Goal: Task Accomplishment & Management: Use online tool/utility

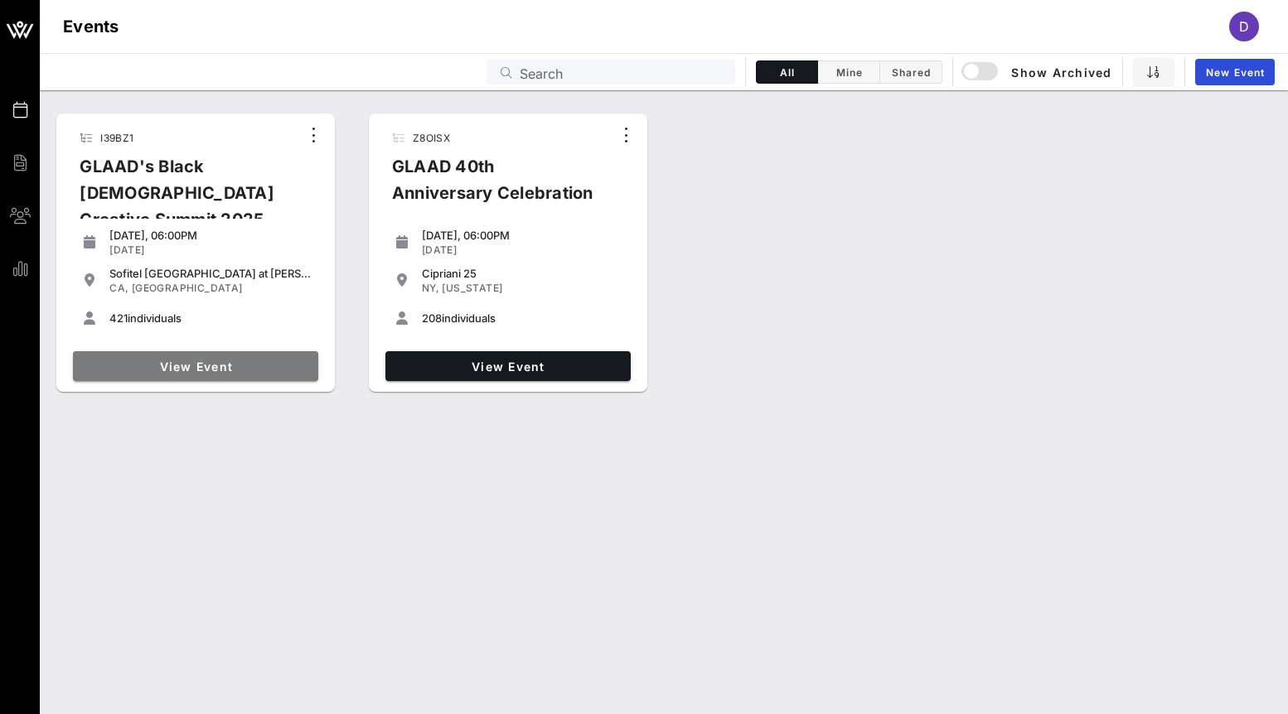
click at [200, 369] on span "View Event" at bounding box center [196, 367] width 232 height 14
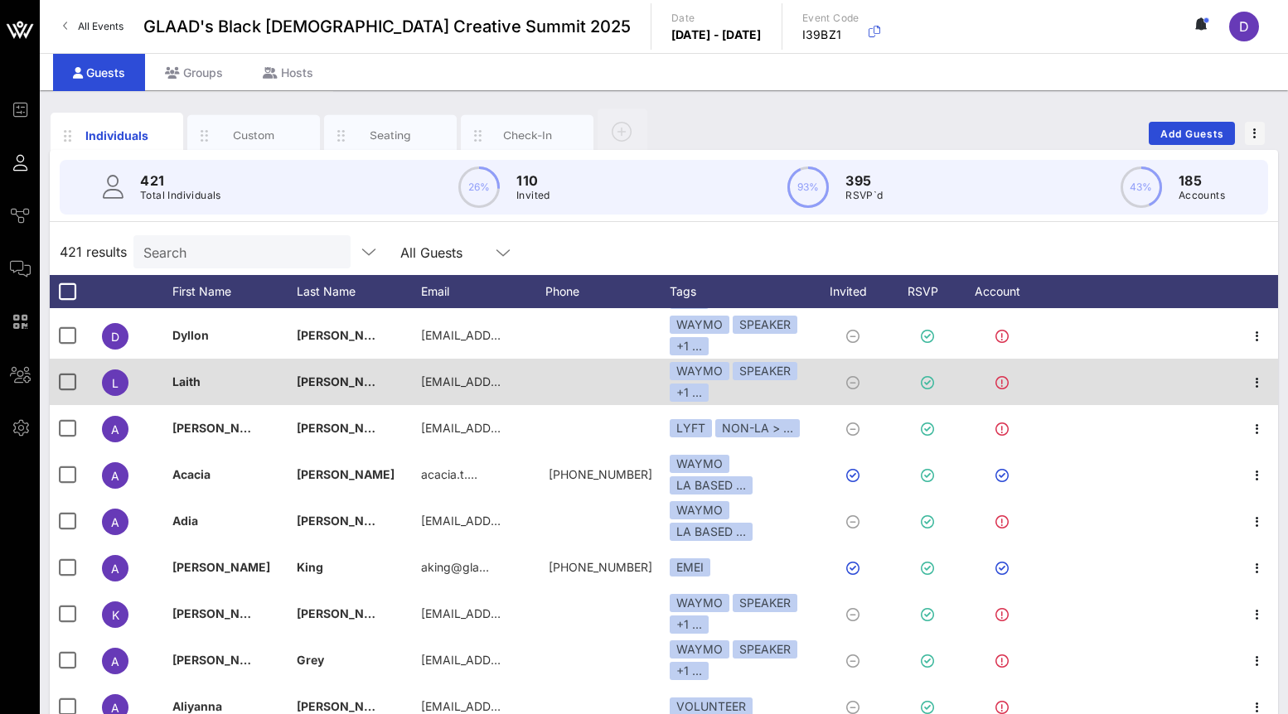
scroll to position [73, 0]
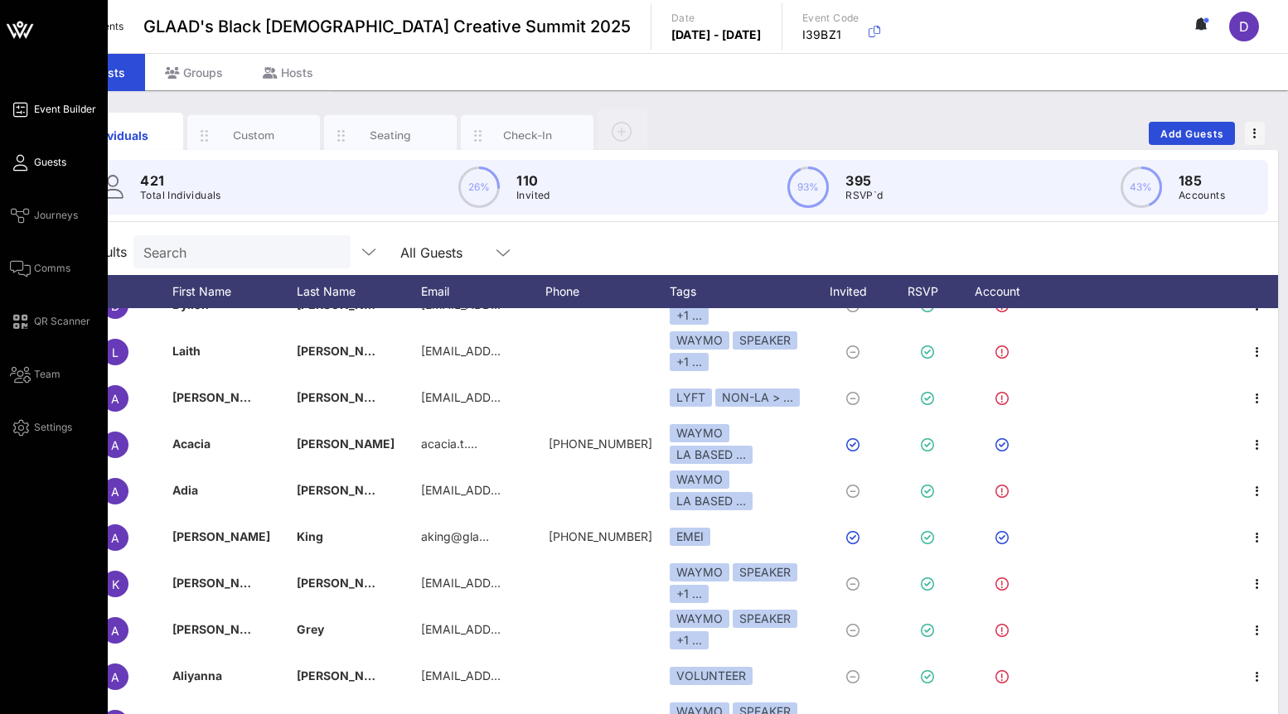
click at [40, 117] on link "Event Builder" at bounding box center [53, 109] width 86 height 20
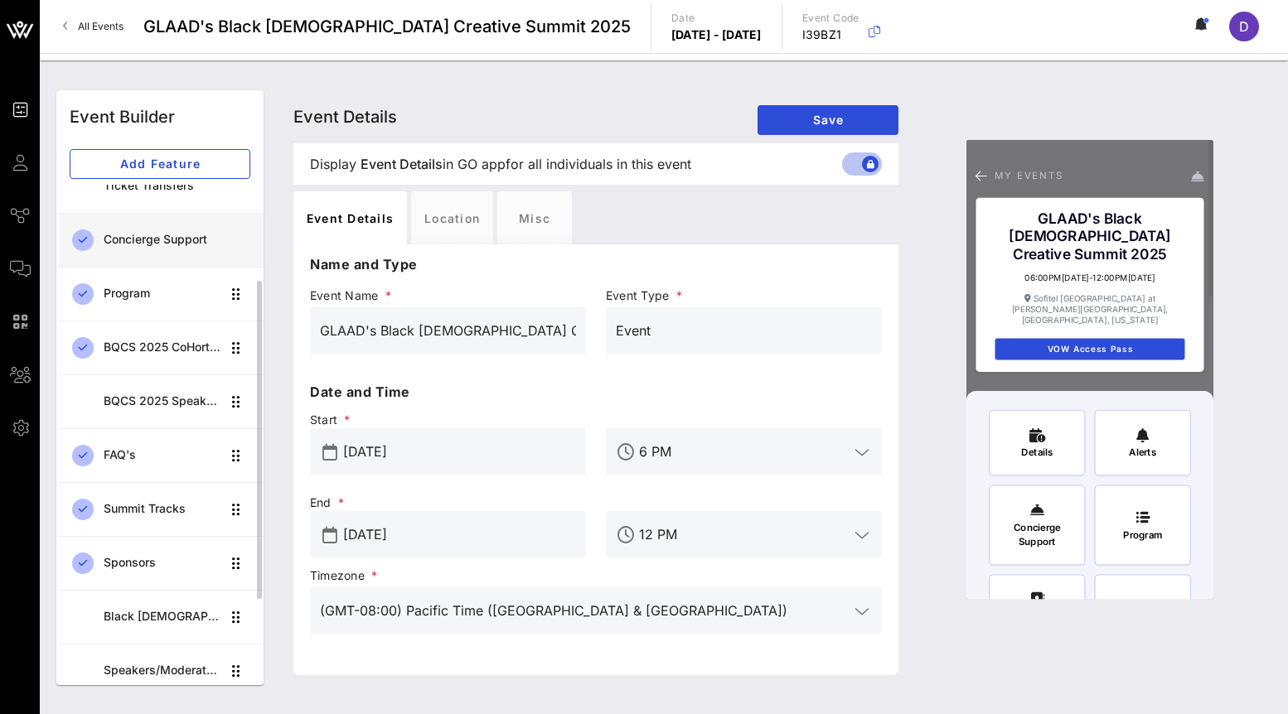
scroll to position [301, 0]
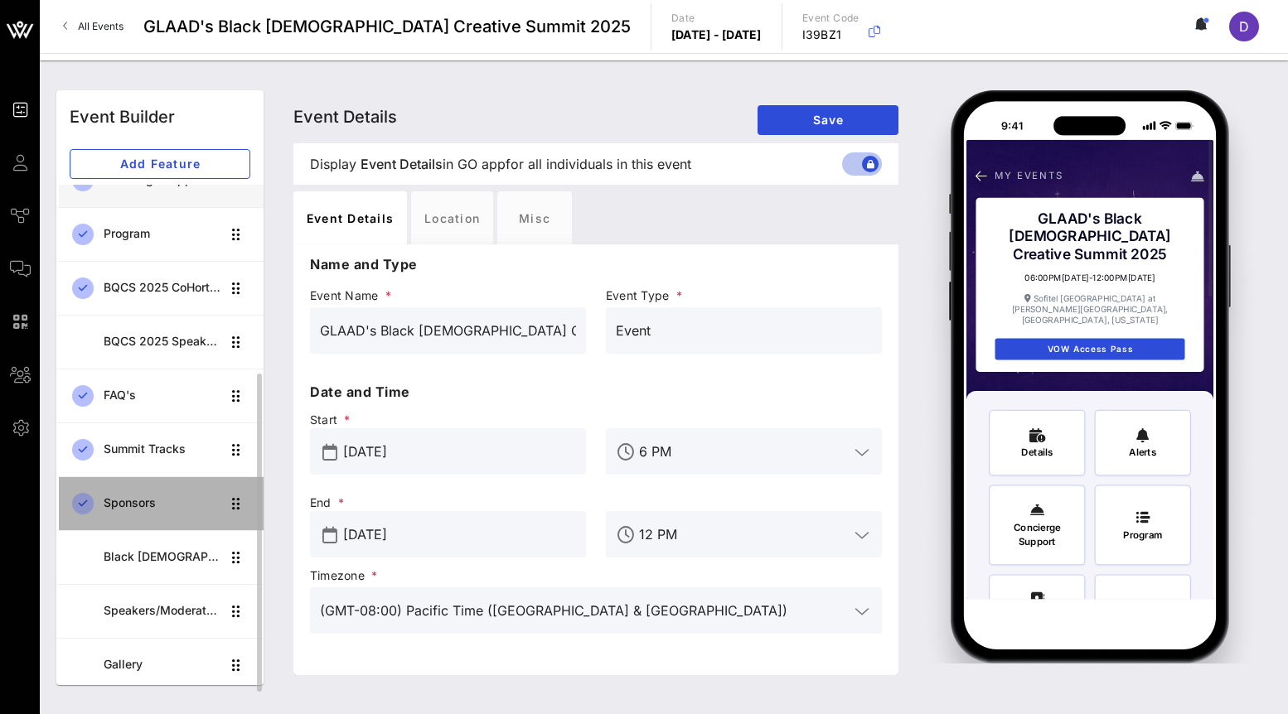
click at [167, 500] on div "Sponsors" at bounding box center [162, 503] width 117 height 14
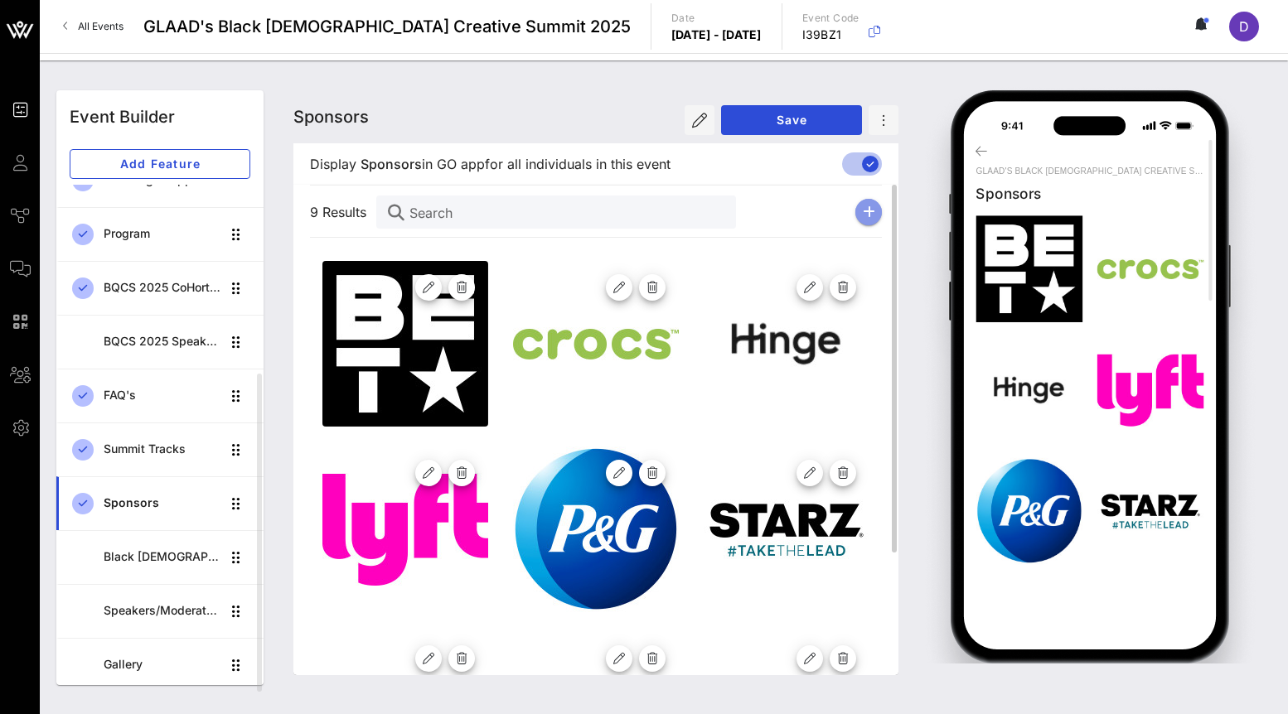
click at [857, 216] on button "button" at bounding box center [868, 212] width 27 height 27
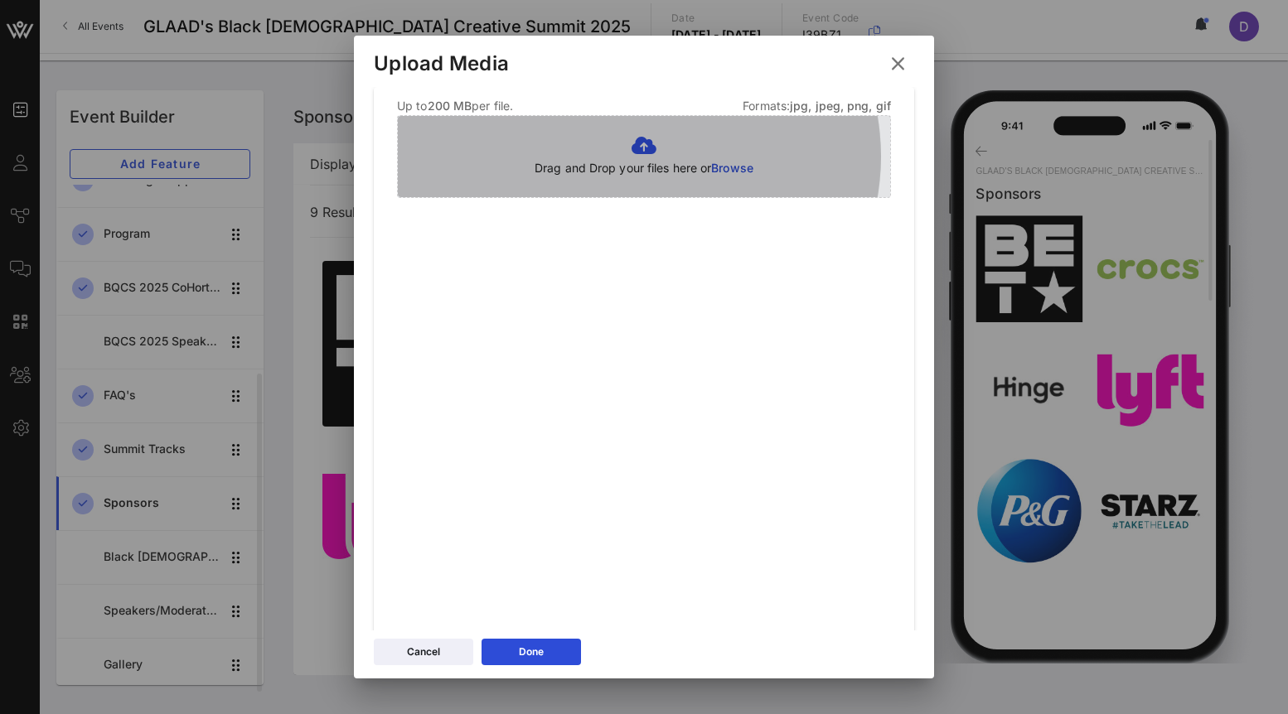
click at [725, 139] on icon at bounding box center [643, 146] width 219 height 20
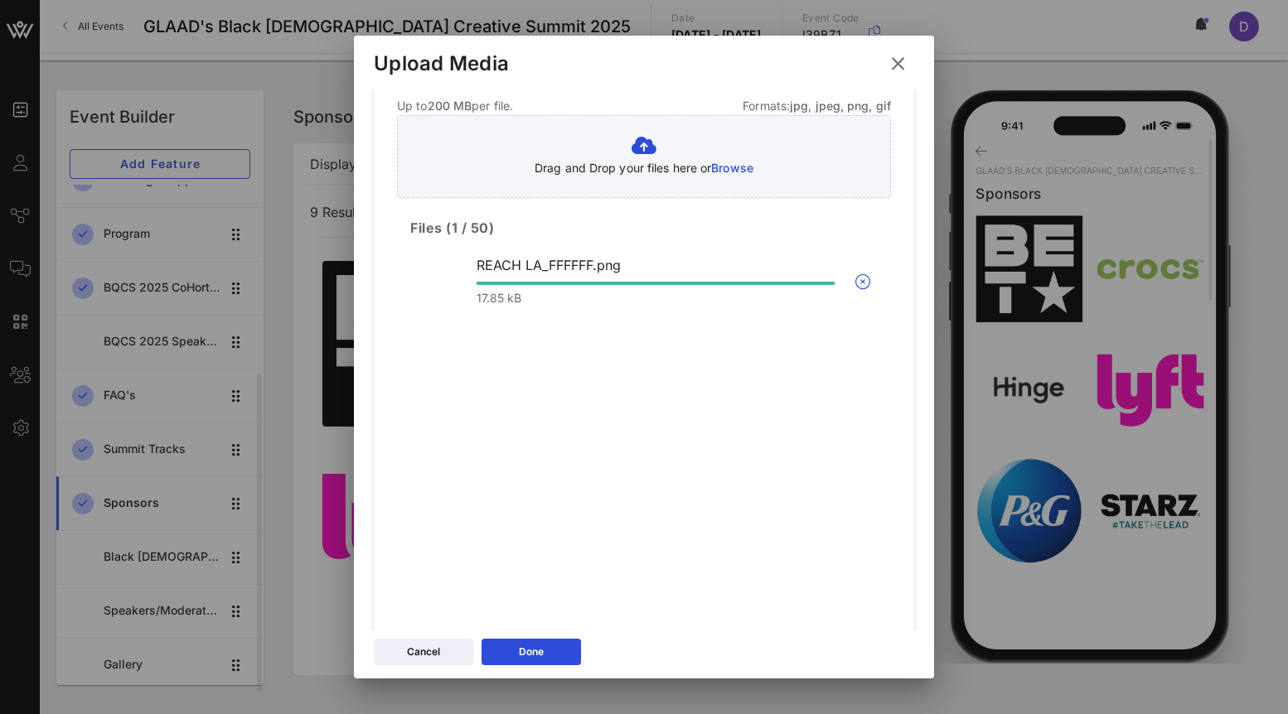
click at [814, 354] on div "Up to 200 MB per file. Formats: jpg, jpeg, png, gif Drag and Drop your files he…" at bounding box center [644, 418] width 540 height 663
click at [853, 281] on icon "button" at bounding box center [863, 282] width 20 height 20
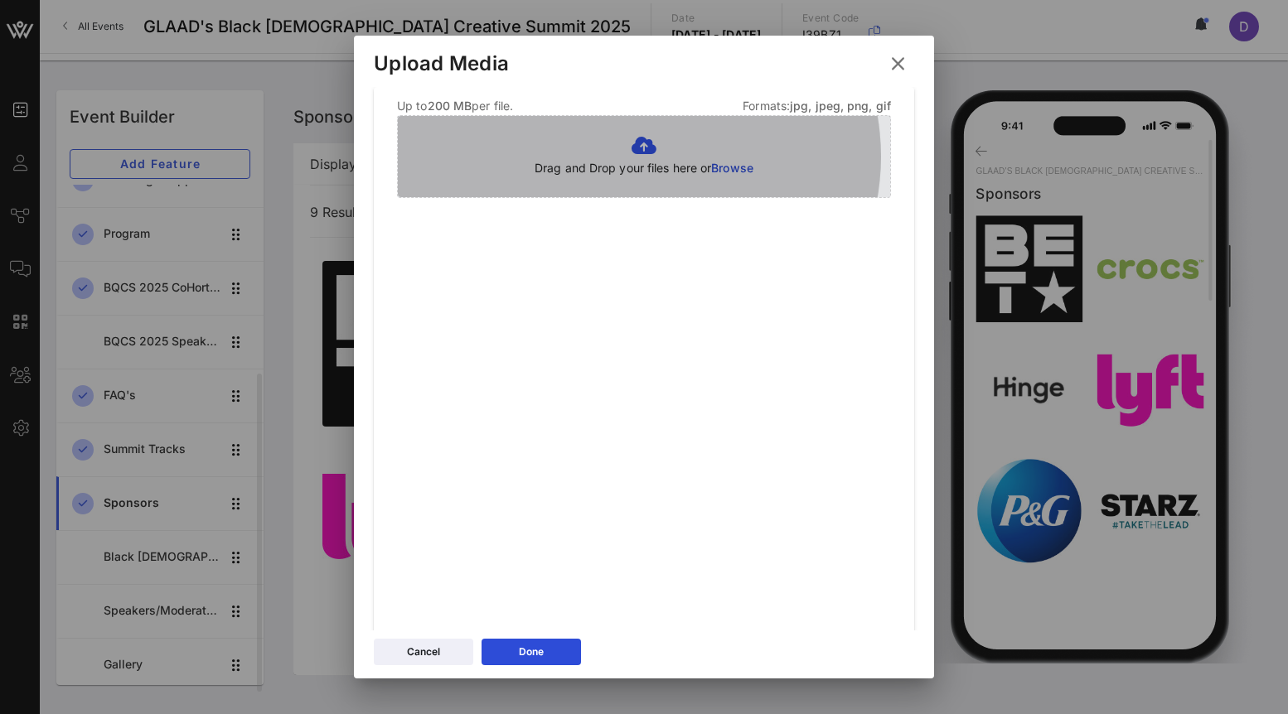
click at [713, 163] on span "Browse" at bounding box center [732, 168] width 42 height 14
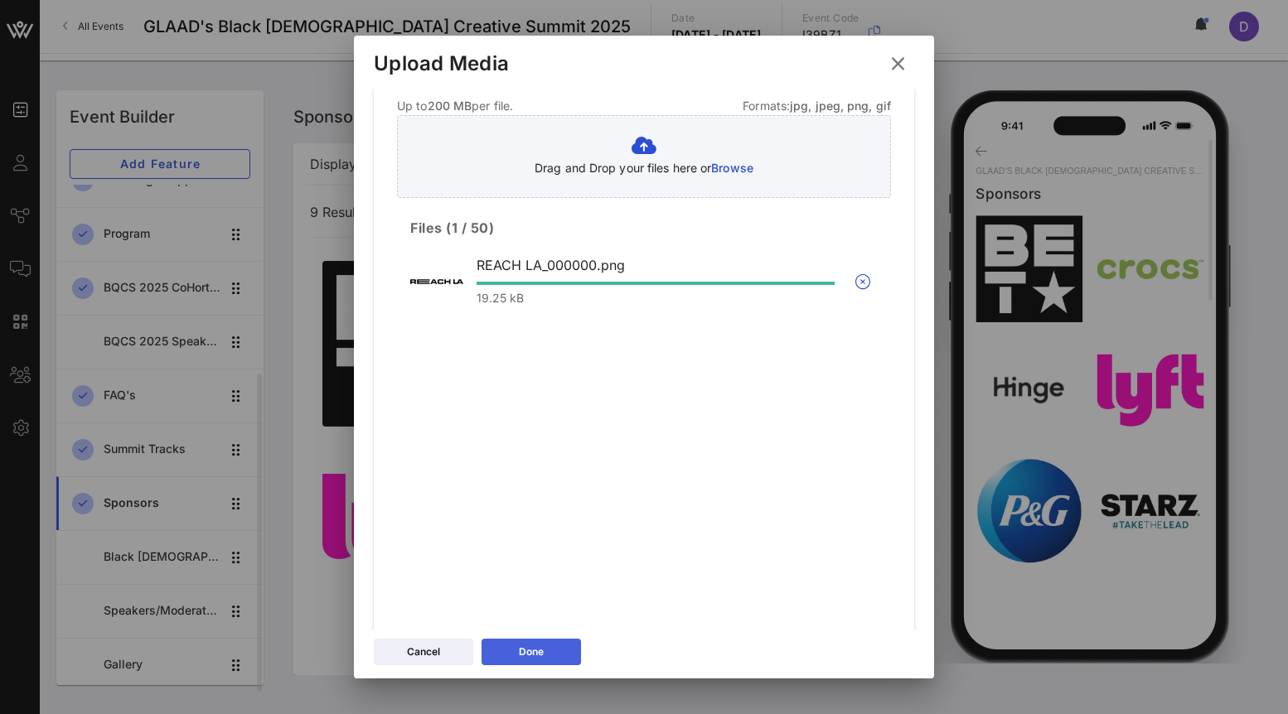
click at [537, 646] on div "Done" at bounding box center [531, 652] width 25 height 17
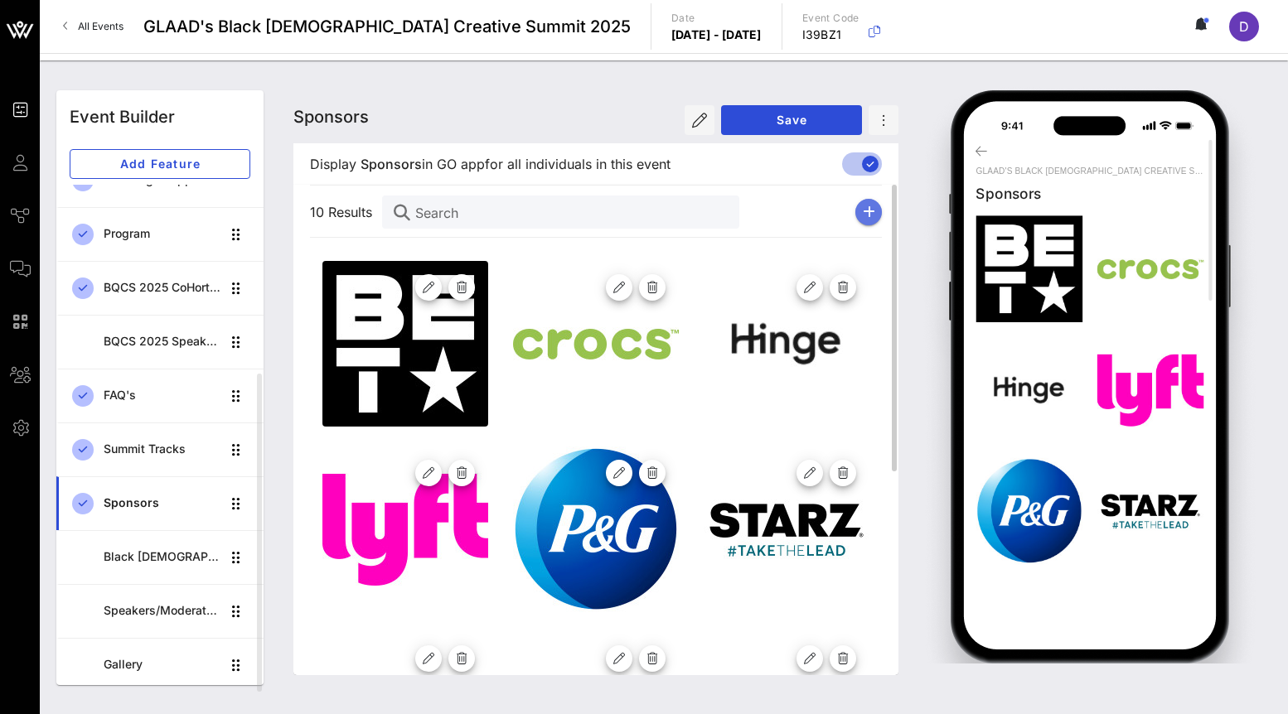
click at [872, 199] on button "button" at bounding box center [868, 212] width 27 height 27
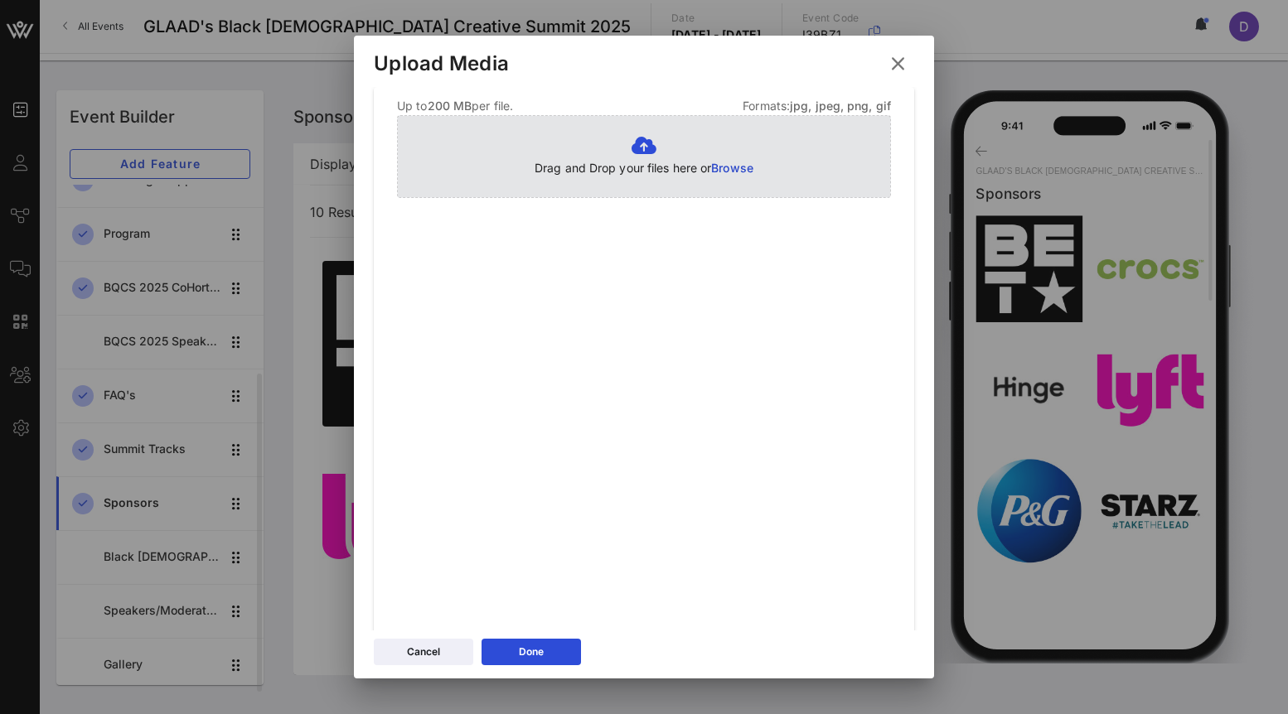
click at [727, 163] on span "Browse" at bounding box center [732, 168] width 42 height 14
click at [703, 162] on p "Drag and Drop your files here or Browse" at bounding box center [643, 168] width 219 height 18
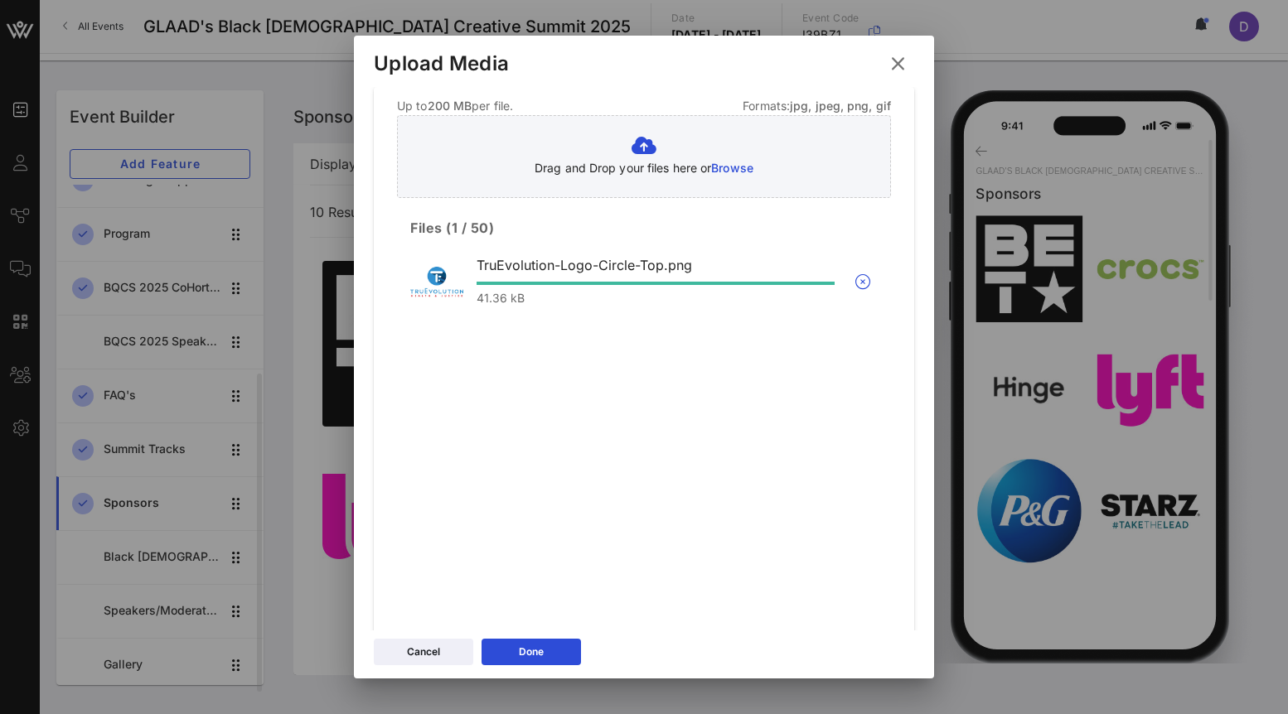
click at [550, 665] on div "Cancel Done" at bounding box center [644, 655] width 580 height 48
click at [549, 654] on button "Done" at bounding box center [530, 652] width 99 height 27
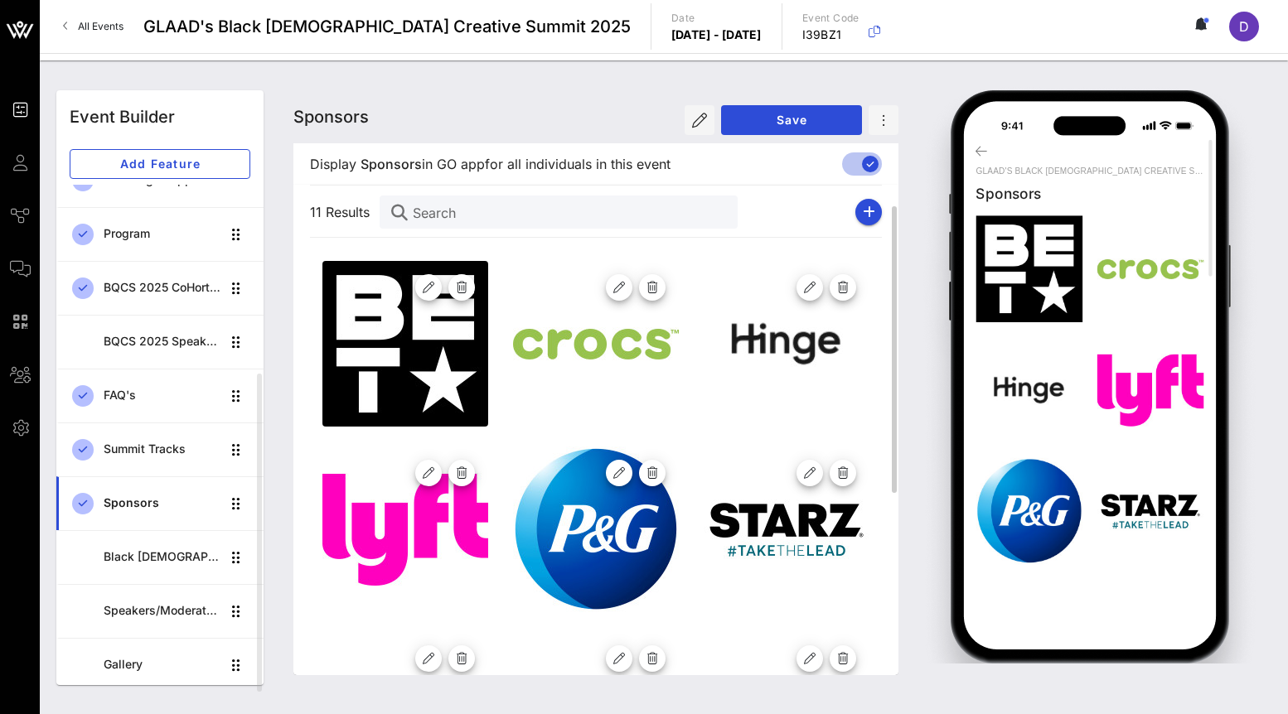
scroll to position [348, 0]
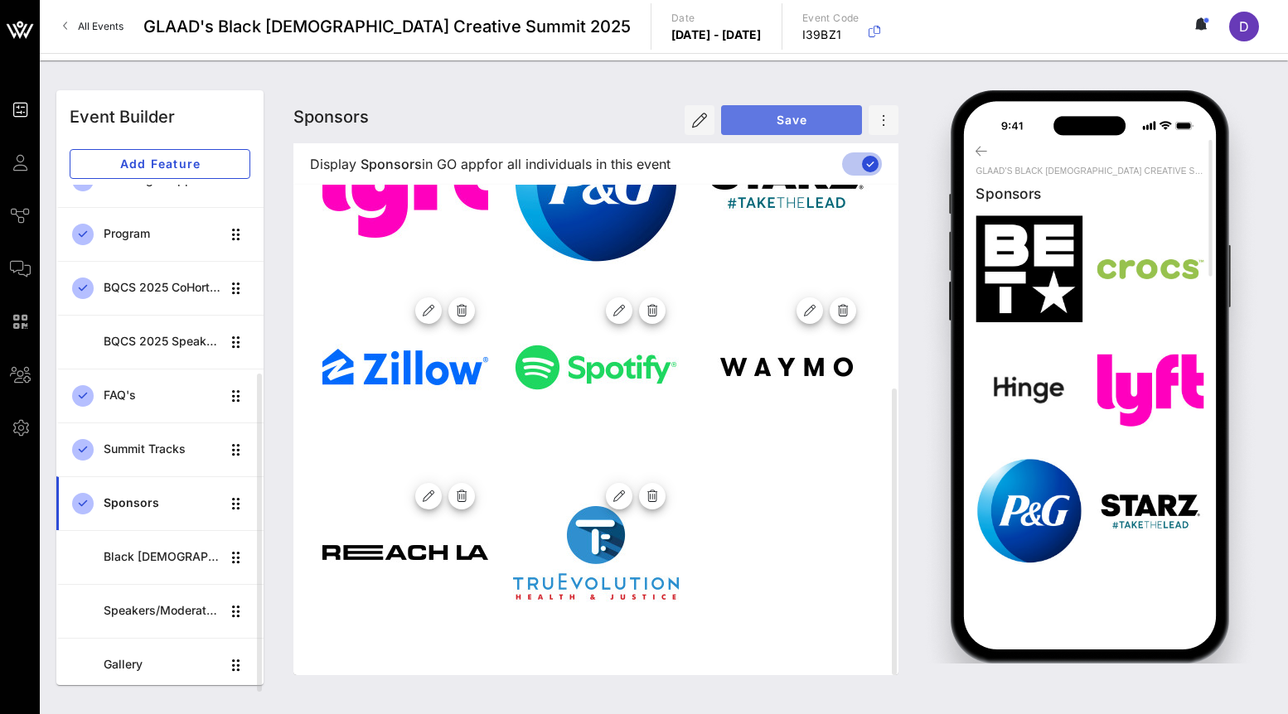
click at [770, 131] on button "Save" at bounding box center [791, 120] width 141 height 30
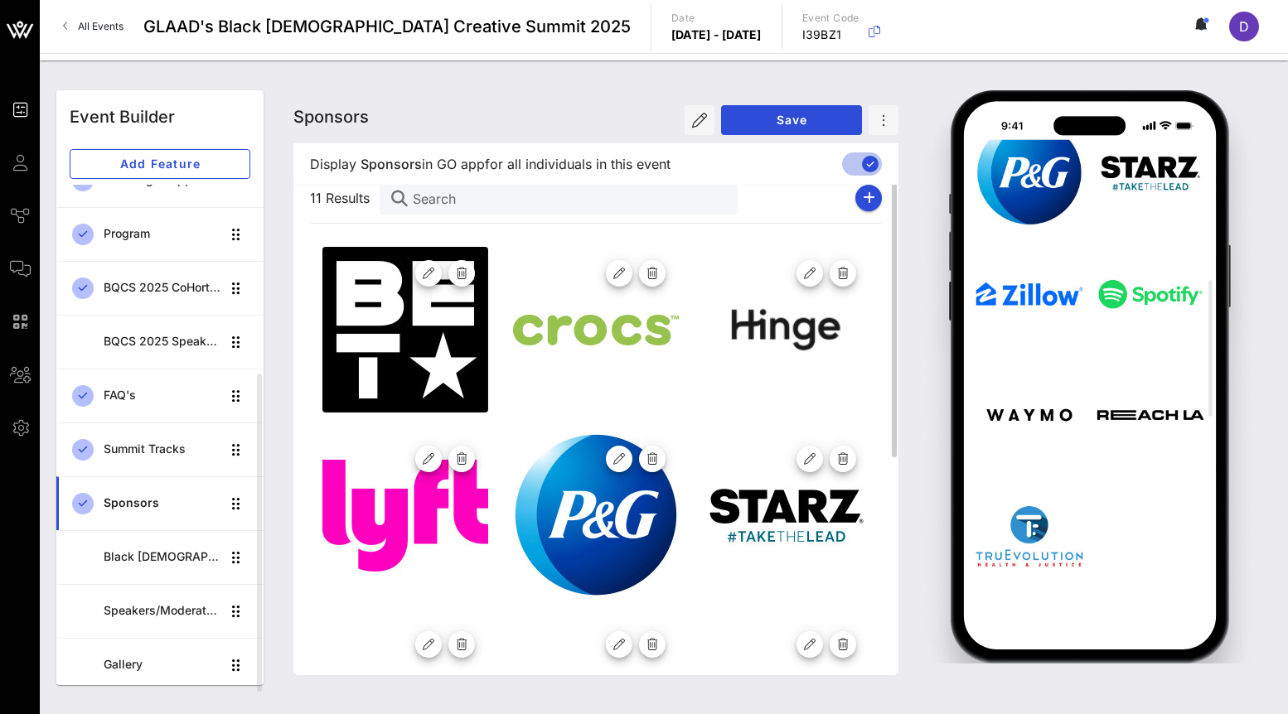
scroll to position [0, 0]
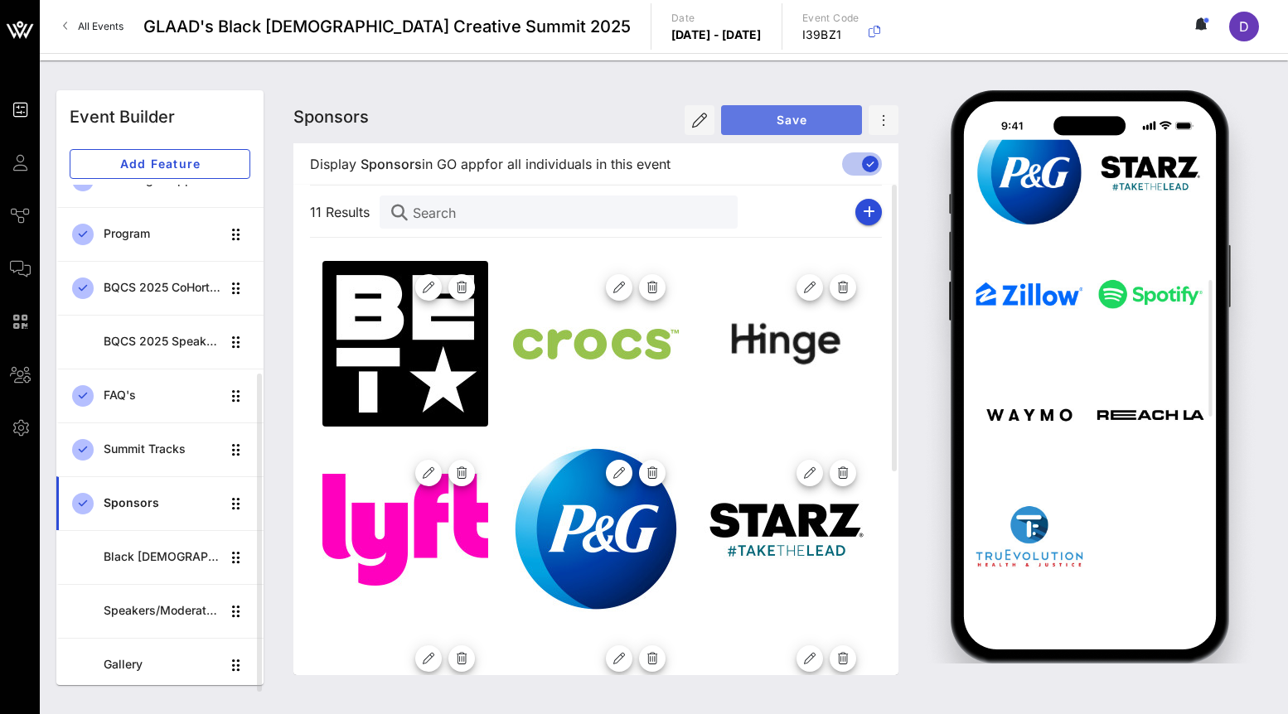
click at [763, 123] on span "Save" at bounding box center [791, 120] width 114 height 14
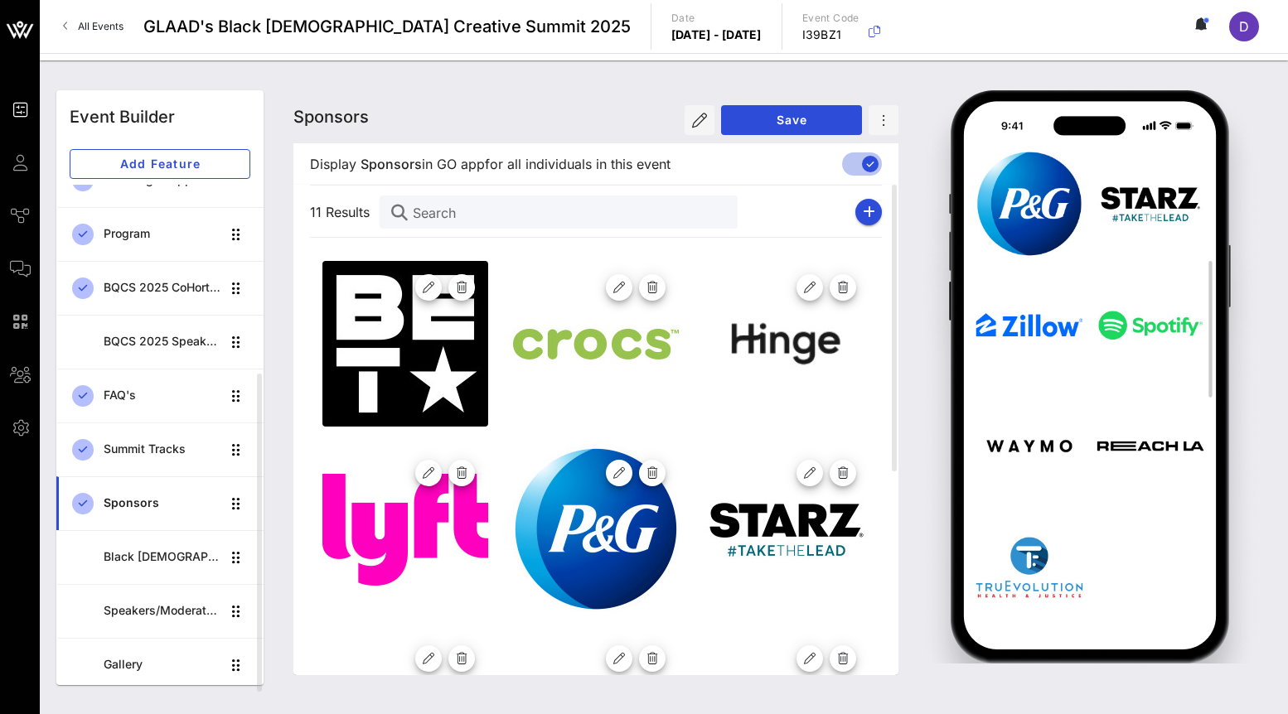
scroll to position [470, 0]
